Goal: Register for event/course

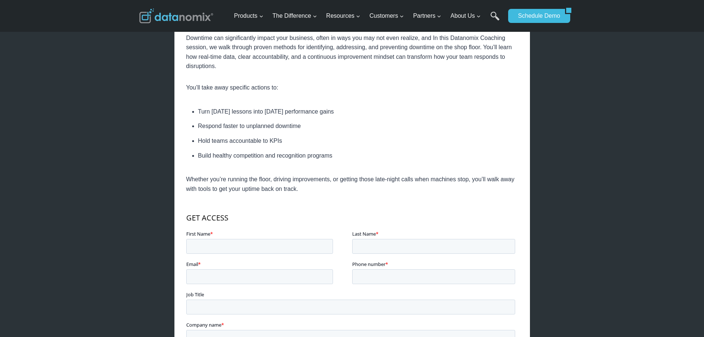
scroll to position [407, 0]
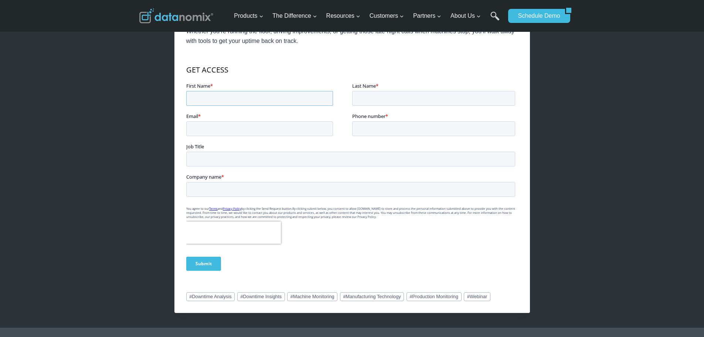
click at [247, 101] on input "First Name *" at bounding box center [259, 98] width 147 height 15
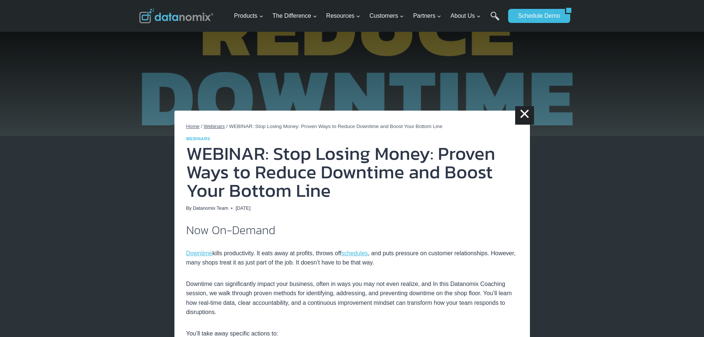
scroll to position [0, 0]
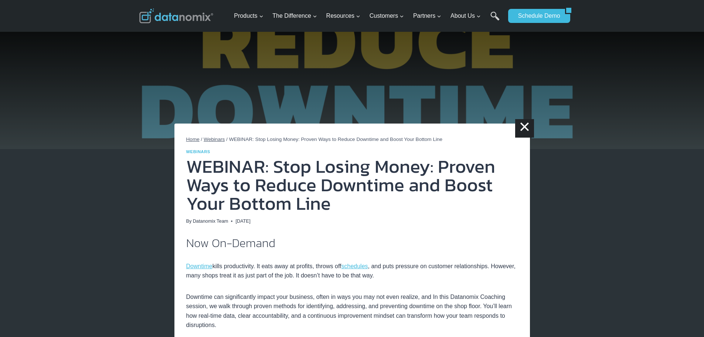
click at [296, 198] on h1 "WEBINAR: Stop Losing Money: Proven Ways to Reduce Downtime and Boost Your Botto…" at bounding box center [352, 184] width 332 height 55
drag, startPoint x: 295, startPoint y: 181, endPoint x: 350, endPoint y: 187, distance: 55.4
click at [350, 187] on h1 "WEBINAR: Stop Losing Money: Proven Ways to Reduce Downtime and Boost Your Botto…" at bounding box center [352, 184] width 332 height 55
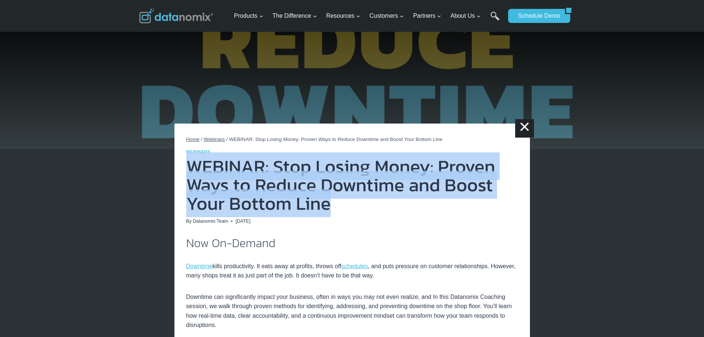
drag, startPoint x: 188, startPoint y: 164, endPoint x: 494, endPoint y: 212, distance: 309.7
click at [494, 212] on h1 "WEBINAR: Stop Losing Money: Proven Ways to Reduce Downtime and Boost Your Botto…" at bounding box center [352, 184] width 332 height 55
click at [315, 200] on h1 "WEBINAR: Stop Losing Money: Proven Ways to Reduce Downtime and Boost Your Botto…" at bounding box center [352, 184] width 332 height 55
drag, startPoint x: 327, startPoint y: 200, endPoint x: 185, endPoint y: 156, distance: 148.7
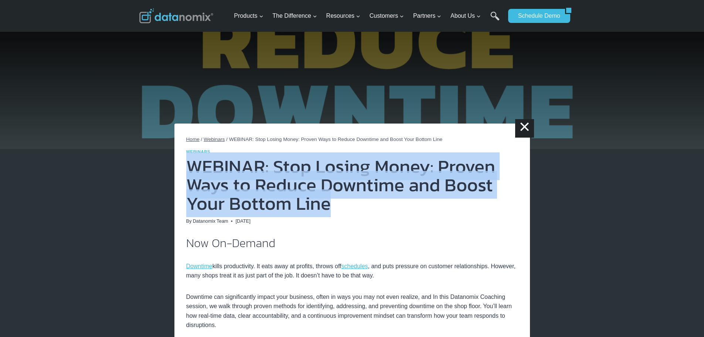
click at [267, 91] on img at bounding box center [352, 74] width 704 height 149
click at [172, 98] on img at bounding box center [352, 74] width 704 height 149
click at [173, 133] on img at bounding box center [352, 74] width 704 height 149
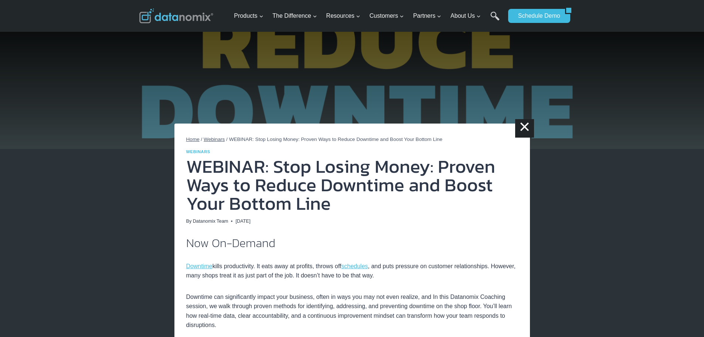
click at [201, 172] on h1 "WEBINAR: Stop Losing Money: Proven Ways to Reduce Downtime and Boost Your Botto…" at bounding box center [352, 184] width 332 height 55
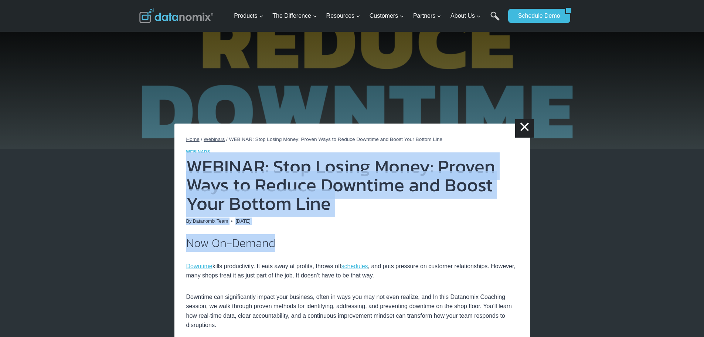
drag, startPoint x: 189, startPoint y: 164, endPoint x: 364, endPoint y: 251, distance: 196.2
click at [349, 239] on h2 "Now On-Demand" at bounding box center [352, 243] width 332 height 12
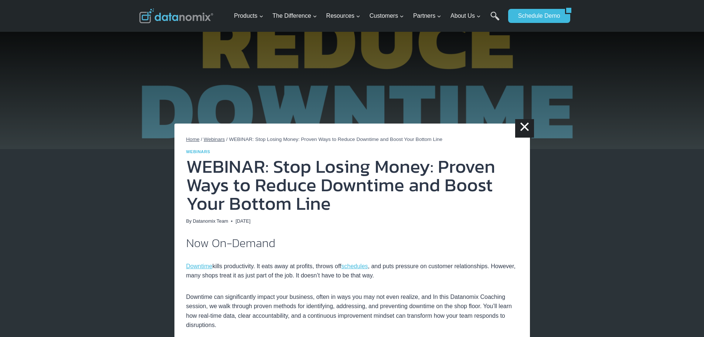
drag, startPoint x: 348, startPoint y: 217, endPoint x: 190, endPoint y: 178, distance: 163.1
click at [190, 178] on header "Home / Webinars / WEBINAR: Stop Losing Money: Proven Ways to Reduce Downtime an…" at bounding box center [352, 179] width 332 height 89
click at [238, 194] on h1 "WEBINAR: Stop Losing Money: Proven Ways to Reduce Downtime and Boost Your Botto…" at bounding box center [352, 184] width 332 height 55
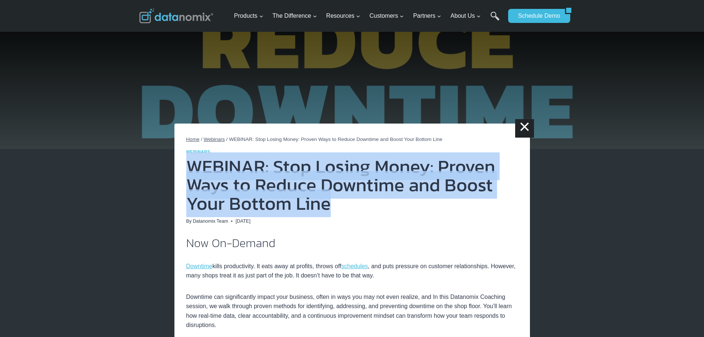
drag, startPoint x: 339, startPoint y: 206, endPoint x: 190, endPoint y: 178, distance: 151.2
click at [190, 178] on h1 "WEBINAR: Stop Losing Money: Proven Ways to Reduce Downtime and Boost Your Botto…" at bounding box center [352, 184] width 332 height 55
copy h1 "WEBINAR: Stop Losing Money: Proven Ways to Reduce Downtime and Boost Your Botto…"
click at [208, 186] on h1 "WEBINAR: Stop Losing Money: Proven Ways to Reduce Downtime and Boost Your Botto…" at bounding box center [352, 184] width 332 height 55
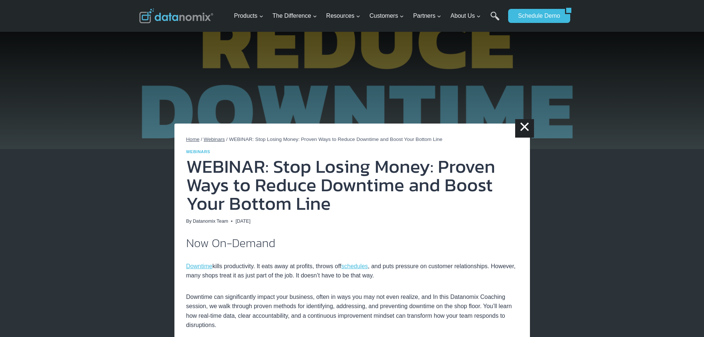
click at [352, 202] on h1 "WEBINAR: Stop Losing Money: Proven Ways to Reduce Downtime and Boost Your Botto…" at bounding box center [352, 184] width 332 height 55
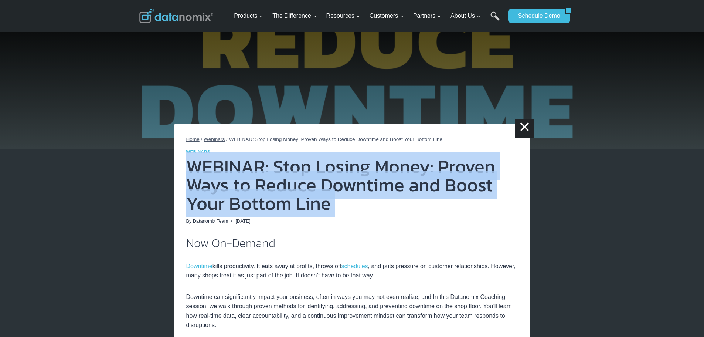
click at [352, 202] on h1 "WEBINAR: Stop Losing Money: Proven Ways to Reduce Downtime and Boost Your Botto…" at bounding box center [352, 184] width 332 height 55
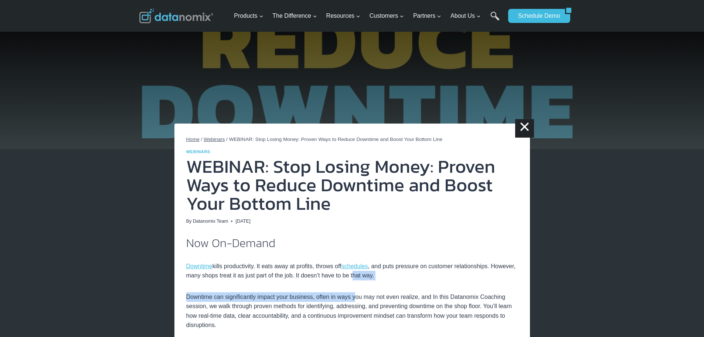
drag, startPoint x: 354, startPoint y: 296, endPoint x: 352, endPoint y: 303, distance: 6.9
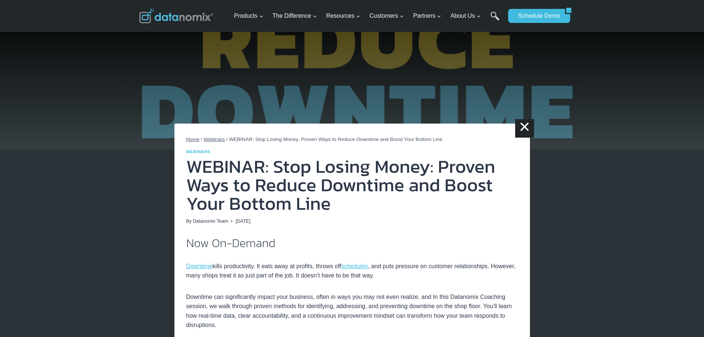
click at [337, 324] on p "Downtime can significantly impact your business, often in ways you may not even…" at bounding box center [352, 311] width 332 height 38
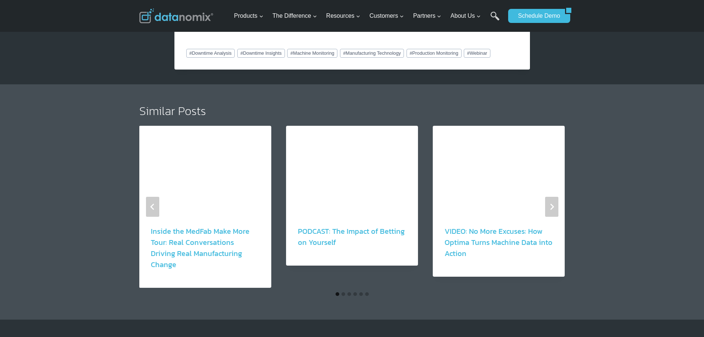
scroll to position [702, 0]
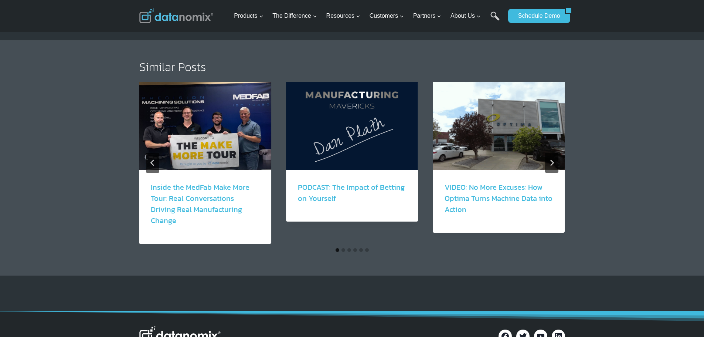
click at [341, 247] on li "Select a slide to show" at bounding box center [343, 250] width 6 height 6
click at [344, 248] on button "Go to slide 2" at bounding box center [344, 250] width 4 height 4
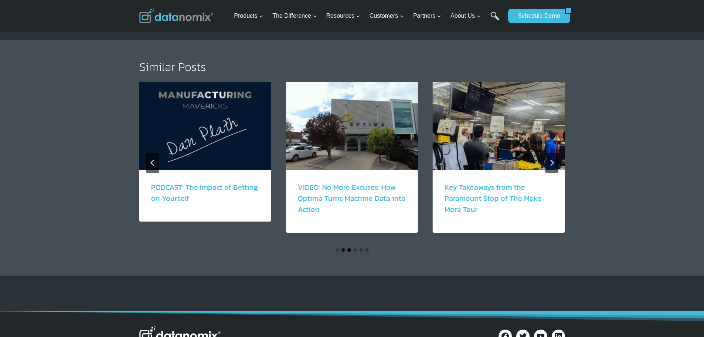
click at [349, 248] on button "Go to slide 3" at bounding box center [349, 250] width 4 height 4
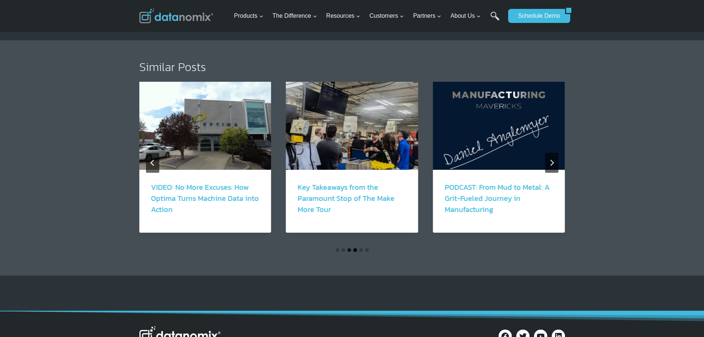
click at [354, 248] on button "Go to slide 4" at bounding box center [355, 250] width 4 height 4
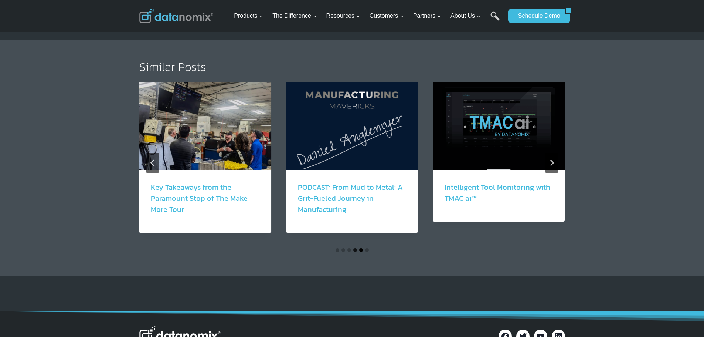
click at [360, 248] on button "Go to slide 5" at bounding box center [361, 250] width 4 height 4
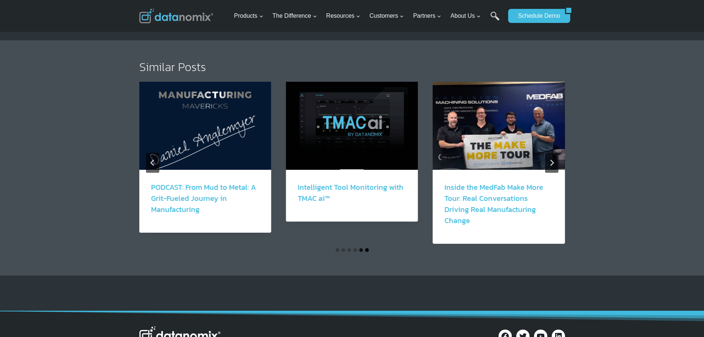
click at [368, 248] on button "Go to slide 6" at bounding box center [367, 250] width 4 height 4
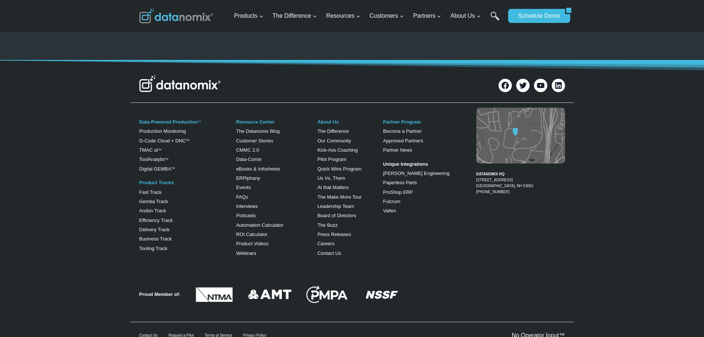
scroll to position [979, 0]
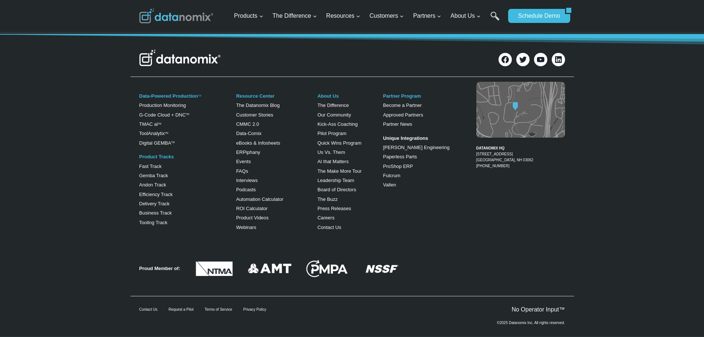
click at [670, 187] on div "Data-Powered Production TM Production Monitoring G-Code Cloud + DNC TM TMAC ai …" at bounding box center [352, 161] width 704 height 162
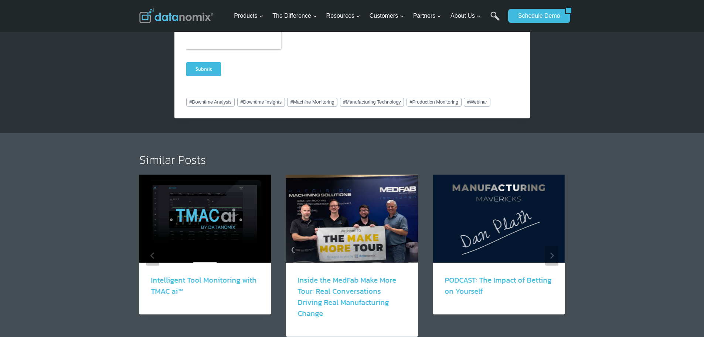
scroll to position [609, 0]
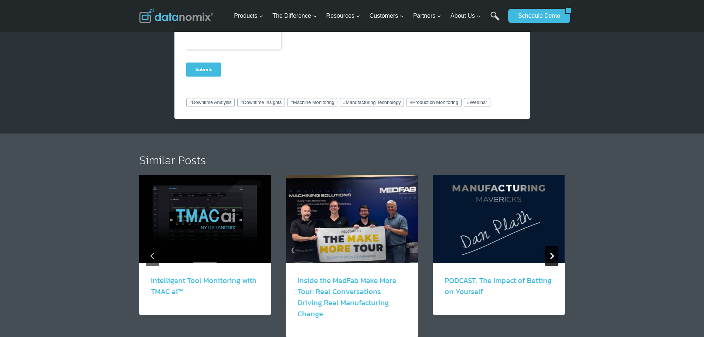
click at [556, 250] on button "Go to first slide" at bounding box center [551, 256] width 13 height 20
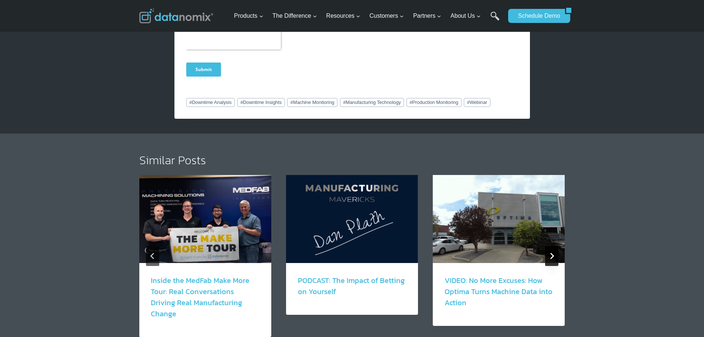
click at [556, 250] on button "Next" at bounding box center [551, 256] width 13 height 20
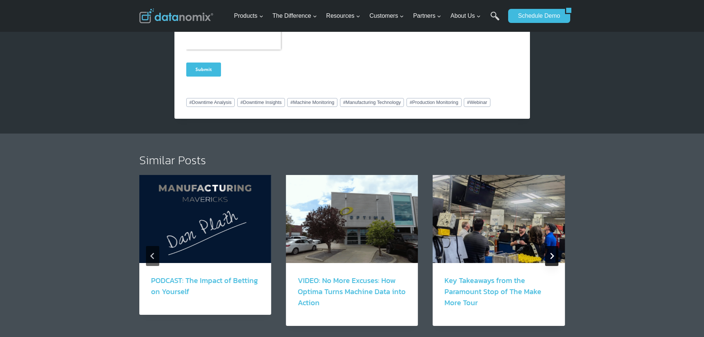
click at [556, 250] on button "Next" at bounding box center [551, 256] width 13 height 20
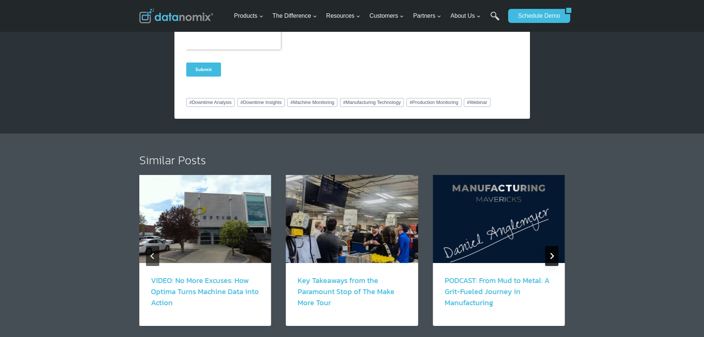
click at [556, 250] on button "Next" at bounding box center [551, 256] width 13 height 20
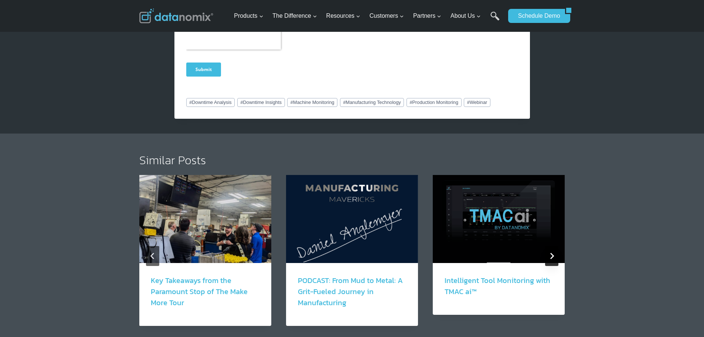
click at [556, 250] on button "Next" at bounding box center [551, 256] width 13 height 20
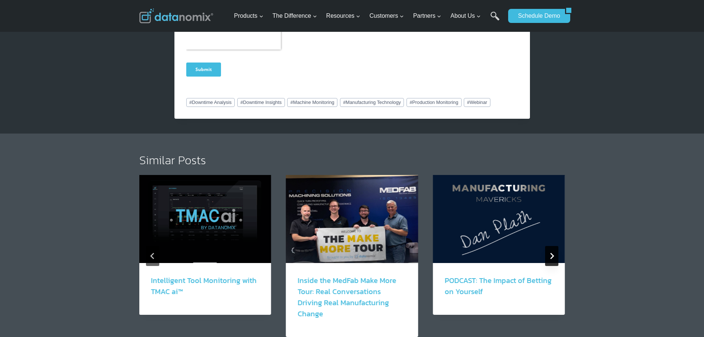
click at [556, 250] on button "Next" at bounding box center [551, 256] width 13 height 20
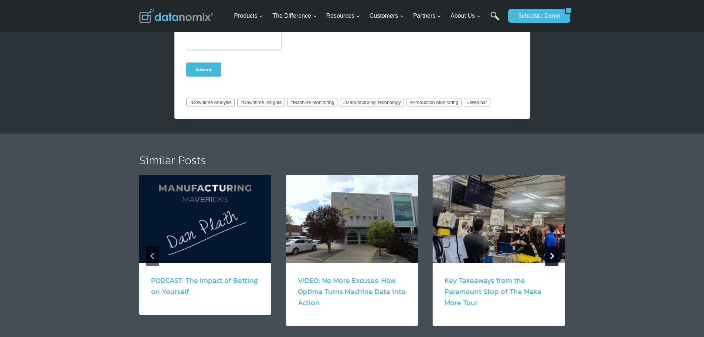
click at [556, 250] on button "Next" at bounding box center [551, 256] width 13 height 20
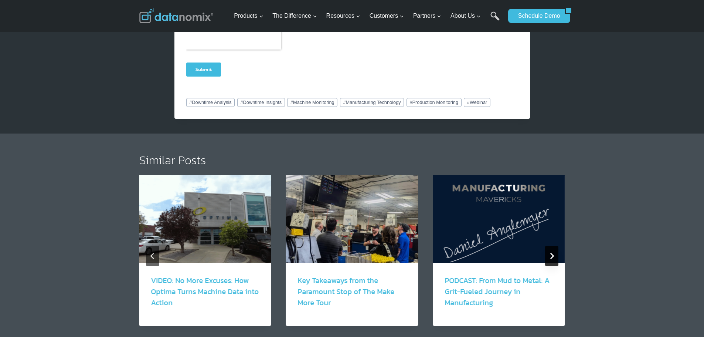
click at [556, 250] on button "Next" at bounding box center [551, 256] width 13 height 20
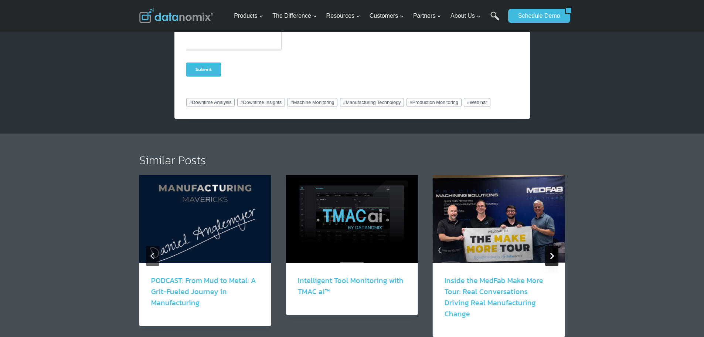
click at [556, 250] on button "Next" at bounding box center [551, 256] width 13 height 20
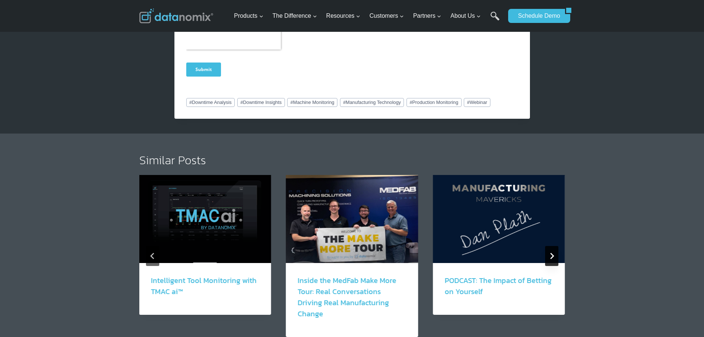
click at [556, 250] on button "Next" at bounding box center [551, 256] width 13 height 20
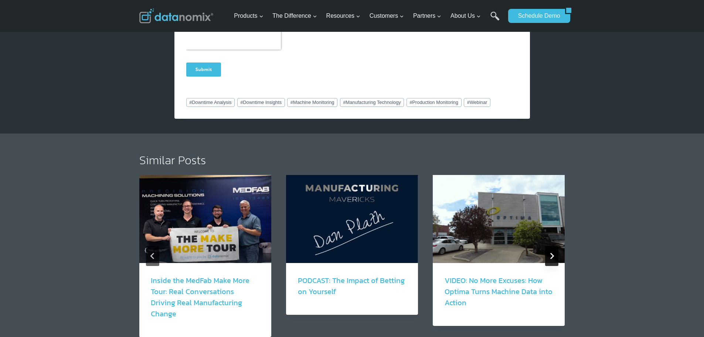
click at [556, 250] on button "Next" at bounding box center [551, 256] width 13 height 20
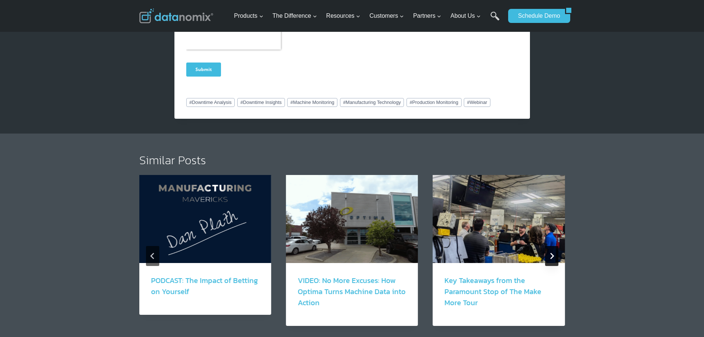
click at [556, 250] on button "Next" at bounding box center [551, 256] width 13 height 20
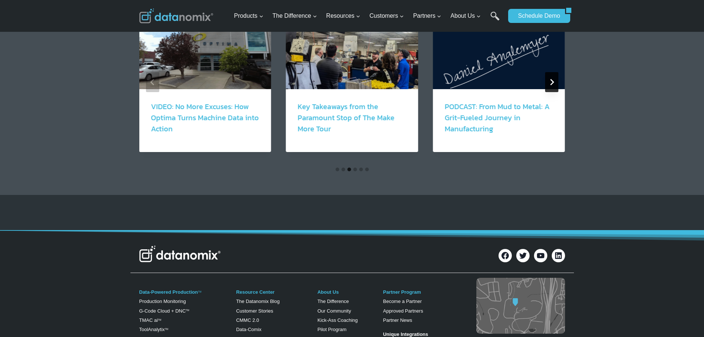
scroll to position [757, 0]
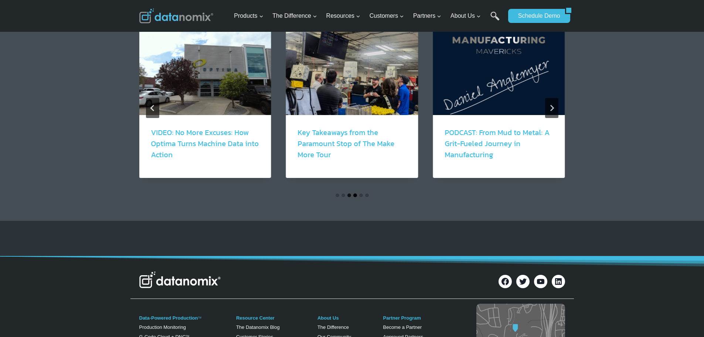
click at [354, 193] on button "Go to slide 4" at bounding box center [355, 195] width 4 height 4
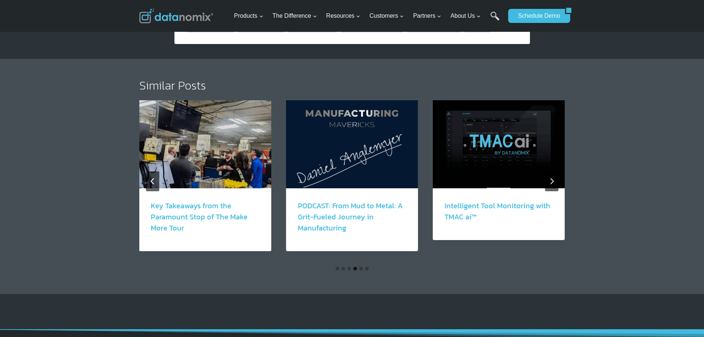
scroll to position [683, 0]
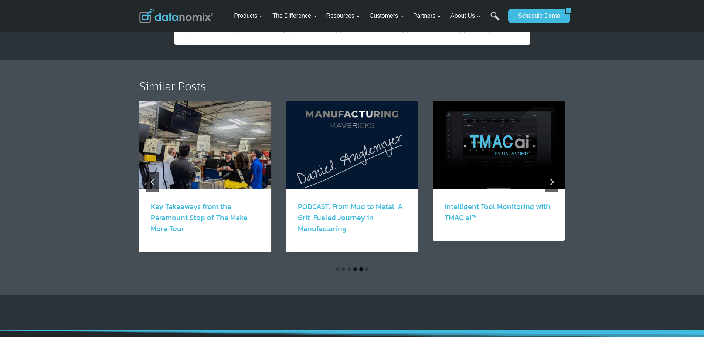
click at [361, 267] on button "Go to slide 5" at bounding box center [361, 269] width 4 height 4
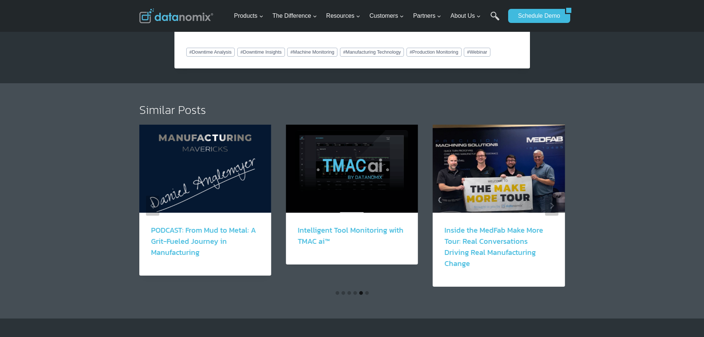
scroll to position [646, 0]
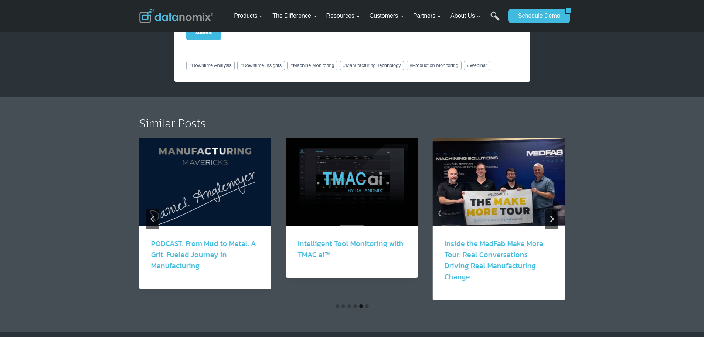
click at [368, 303] on li "Select a slide to show" at bounding box center [367, 306] width 6 height 6
click at [368, 304] on button "Go to slide 6" at bounding box center [367, 306] width 4 height 4
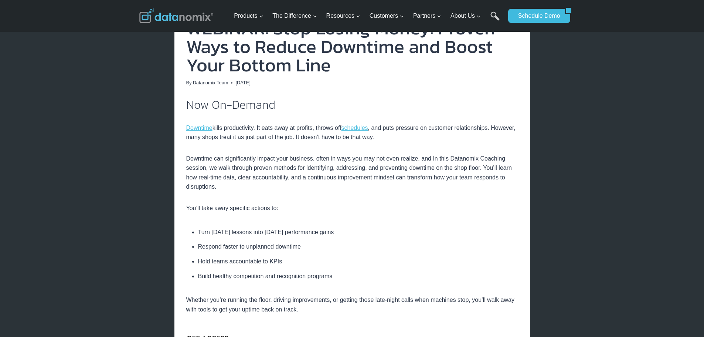
scroll to position [203, 0]
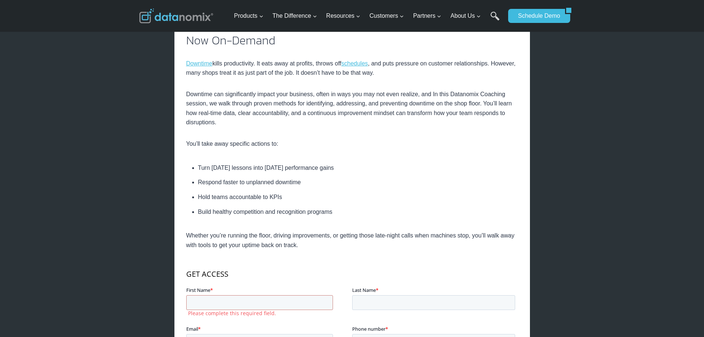
click at [203, 301] on input "First Name *" at bounding box center [259, 302] width 147 height 15
type input "\"
click at [250, 244] on p "Whether you’re running the floor, driving improvements, or getting those late-n…" at bounding box center [352, 240] width 332 height 19
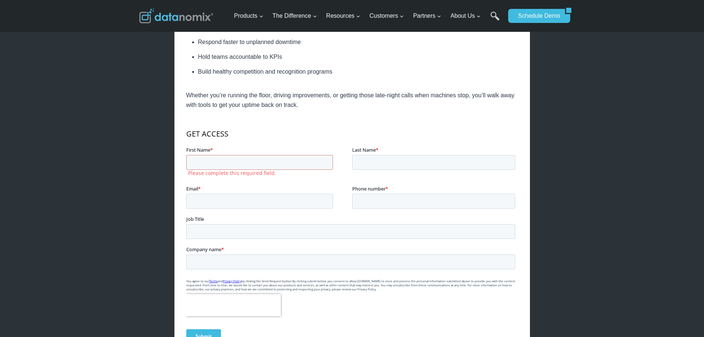
scroll to position [350, 0]
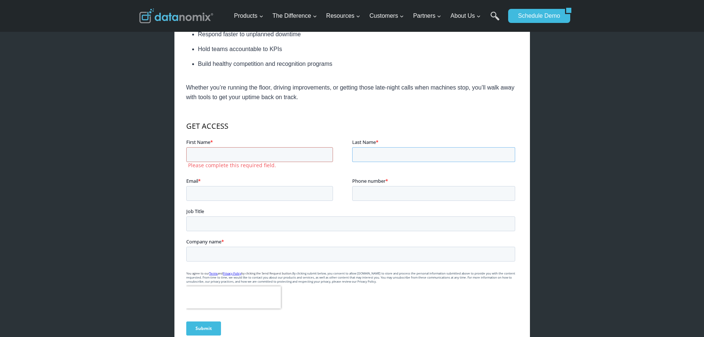
click at [390, 160] on input "Last Name *" at bounding box center [433, 154] width 163 height 15
click at [389, 153] on input "Last Name *" at bounding box center [433, 154] width 163 height 15
click at [273, 200] on input "Email *" at bounding box center [259, 193] width 147 height 15
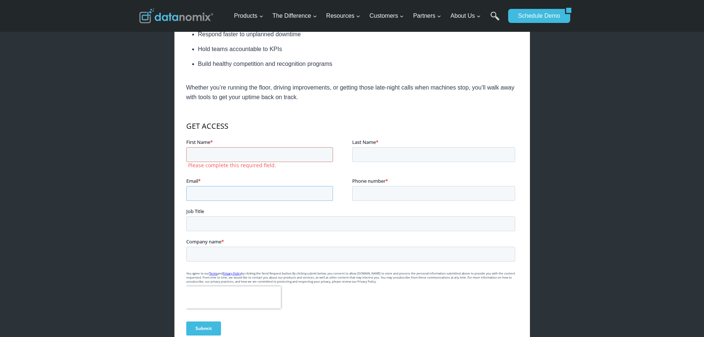
click at [273, 200] on input "Email *" at bounding box center [259, 193] width 147 height 15
click at [275, 191] on input "Email *" at bounding box center [259, 193] width 147 height 15
click at [374, 192] on input "Phone number *" at bounding box center [433, 193] width 163 height 15
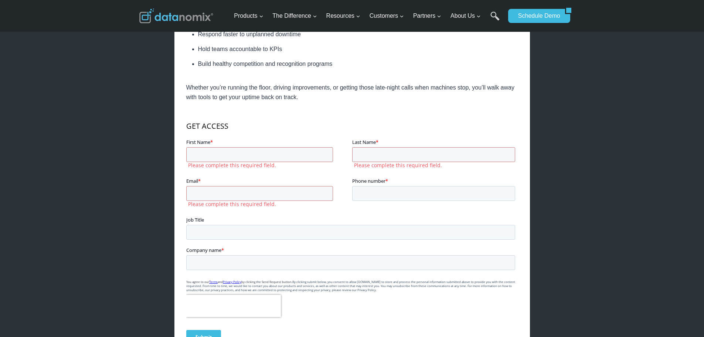
click at [306, 222] on label "Job Title" at bounding box center [352, 219] width 332 height 7
click at [306, 225] on input "Job Title" at bounding box center [350, 232] width 329 height 15
click at [306, 222] on label "Job Title" at bounding box center [352, 219] width 332 height 7
click at [306, 225] on input "Job Title" at bounding box center [350, 232] width 329 height 15
drag, startPoint x: 288, startPoint y: 184, endPoint x: 290, endPoint y: 211, distance: 27.1
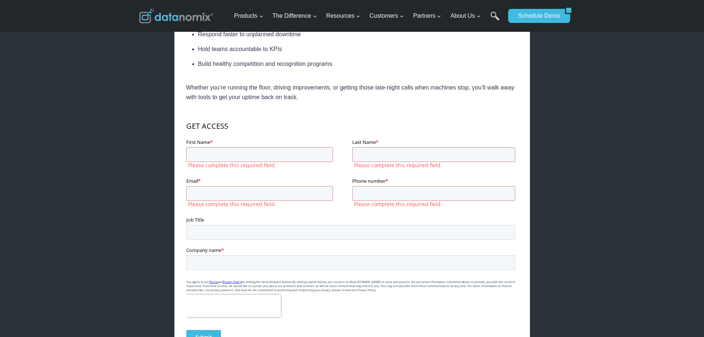
click at [289, 207] on div "Email * Please complete this required field." at bounding box center [269, 193] width 166 height 32
click at [252, 248] on label "Company name *" at bounding box center [352, 249] width 332 height 7
click at [252, 255] on input "Company name *" at bounding box center [350, 262] width 329 height 15
click at [249, 228] on input "Job Title" at bounding box center [350, 232] width 329 height 15
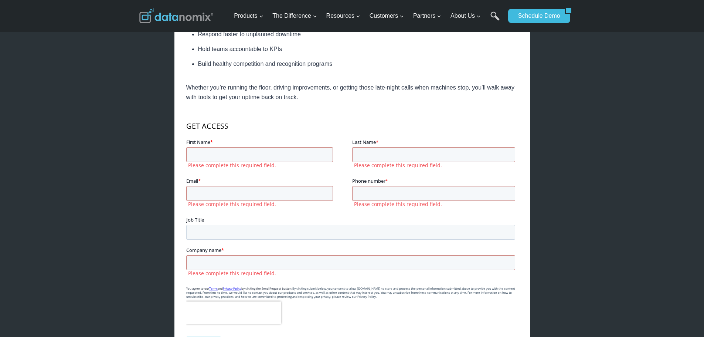
click at [230, 220] on label "Job Title" at bounding box center [352, 219] width 332 height 7
click at [230, 225] on input "Job Title" at bounding box center [350, 232] width 329 height 15
click at [327, 196] on input "Email *" at bounding box center [259, 193] width 147 height 15
drag, startPoint x: 349, startPoint y: 242, endPoint x: 349, endPoint y: 233, distance: 8.9
click at [349, 242] on fieldset "Job Title" at bounding box center [352, 231] width 332 height 30
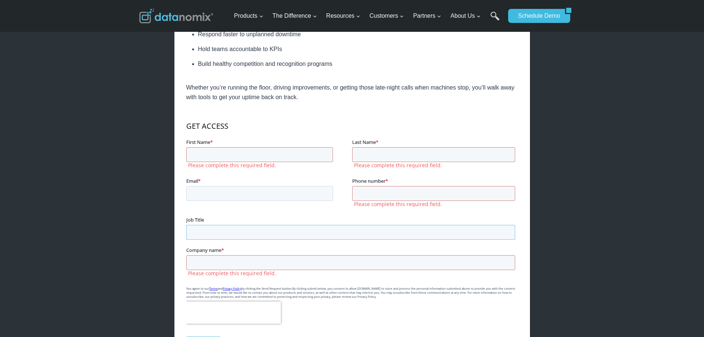
click at [349, 233] on input "Job Title" at bounding box center [350, 232] width 329 height 15
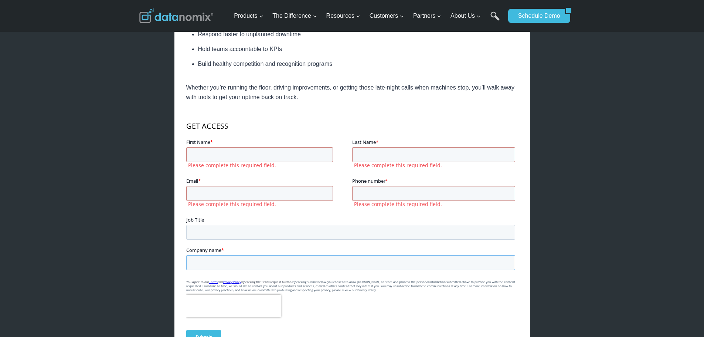
click at [345, 260] on input "Company name *" at bounding box center [350, 262] width 329 height 15
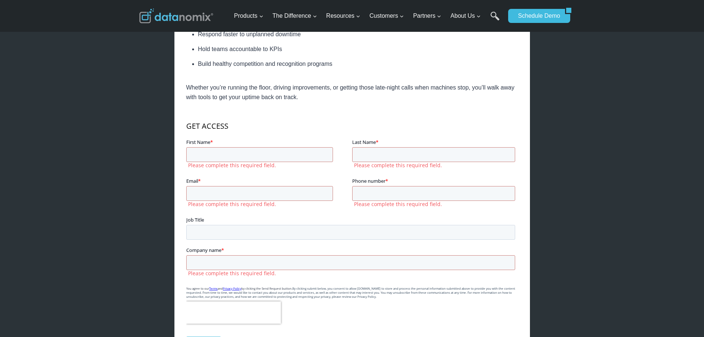
click at [312, 248] on label "Company name *" at bounding box center [352, 249] width 332 height 7
click at [312, 255] on input "Company name *" at bounding box center [350, 262] width 329 height 15
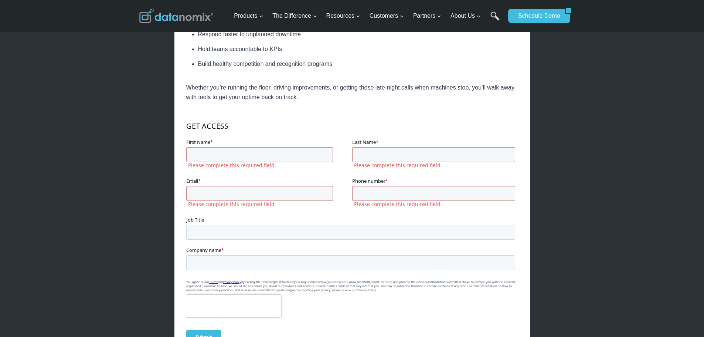
click at [247, 224] on div "Job Title" at bounding box center [352, 228] width 332 height 24
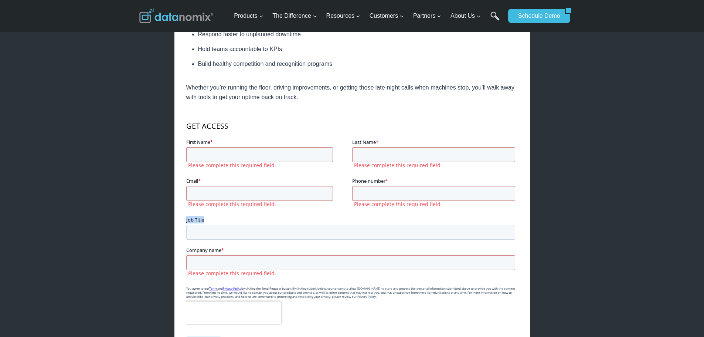
click at [247, 224] on div "Job Title" at bounding box center [352, 228] width 332 height 24
click at [247, 230] on input "Job Title" at bounding box center [350, 232] width 329 height 15
